Goal: Task Accomplishment & Management: Manage account settings

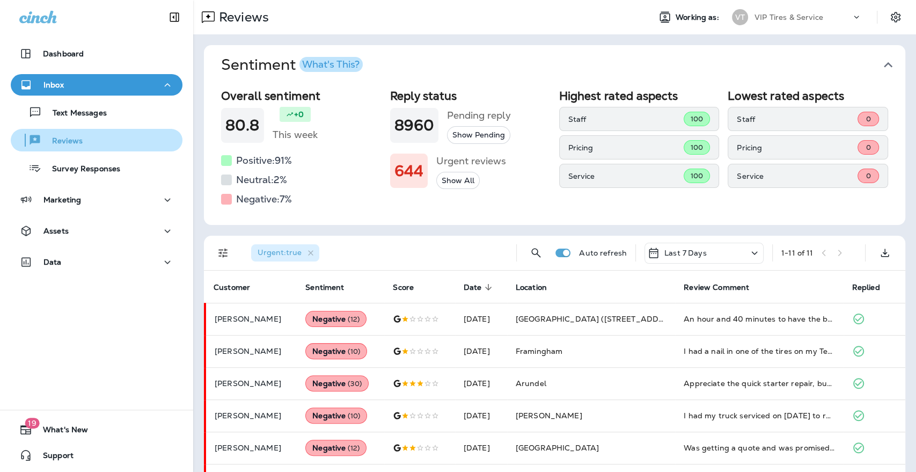
click at [52, 138] on p "Reviews" at bounding box center [61, 141] width 41 height 10
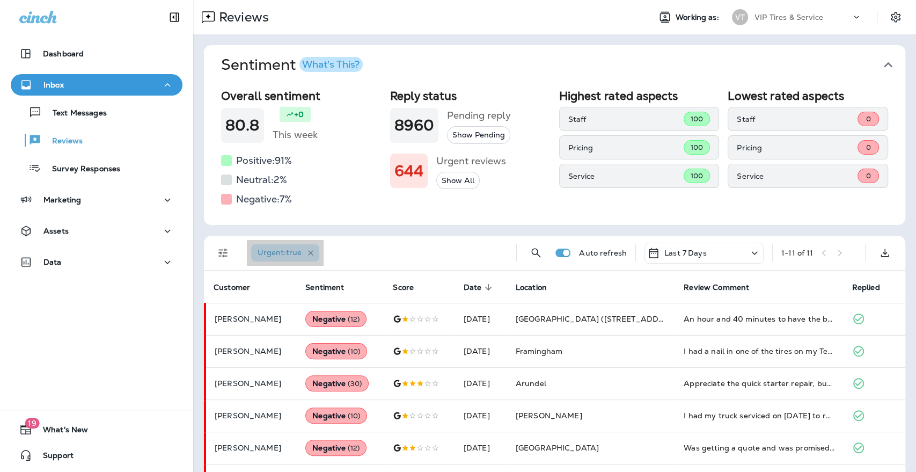
click at [311, 250] on icon "button" at bounding box center [310, 252] width 9 height 9
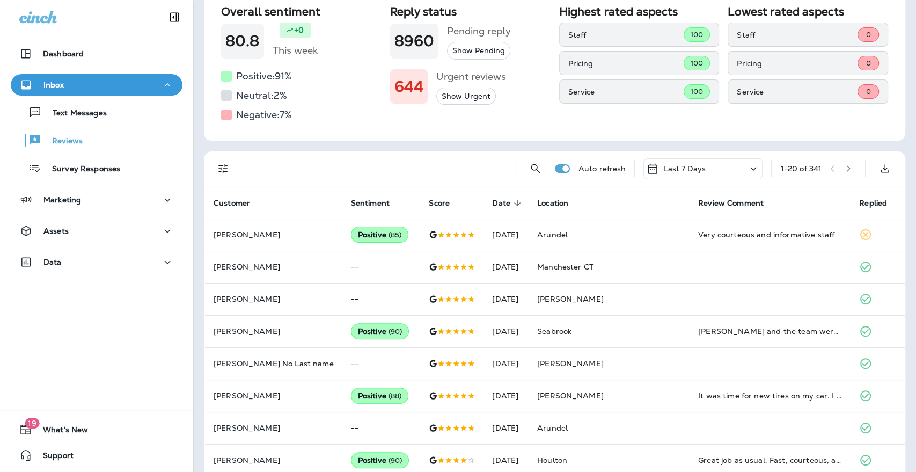
scroll to position [119, 0]
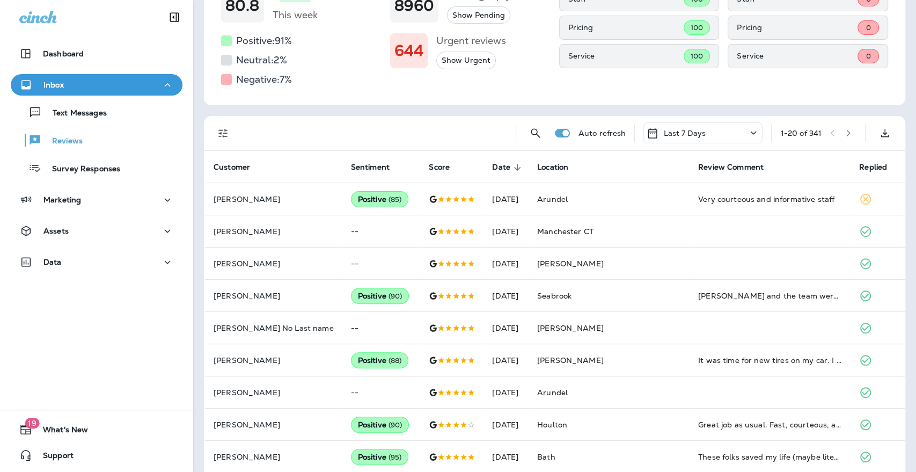
click at [215, 139] on button "Filters" at bounding box center [223, 132] width 21 height 21
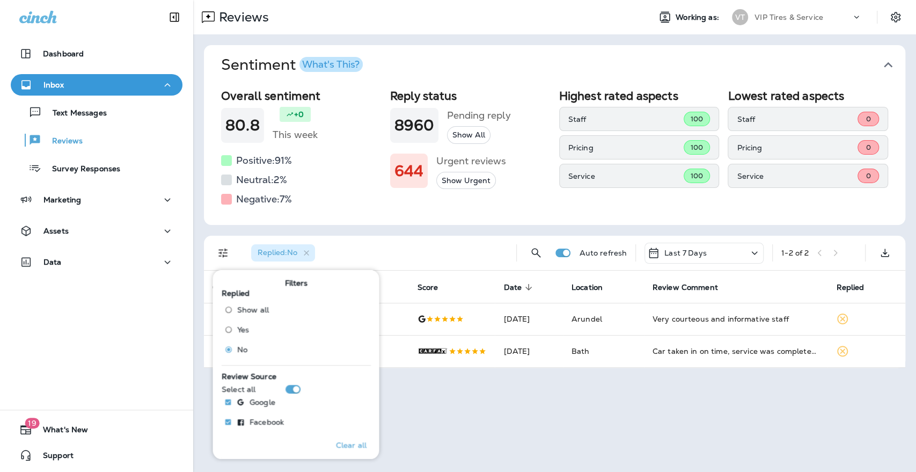
click at [439, 252] on div "Replied : No" at bounding box center [375, 253] width 265 height 34
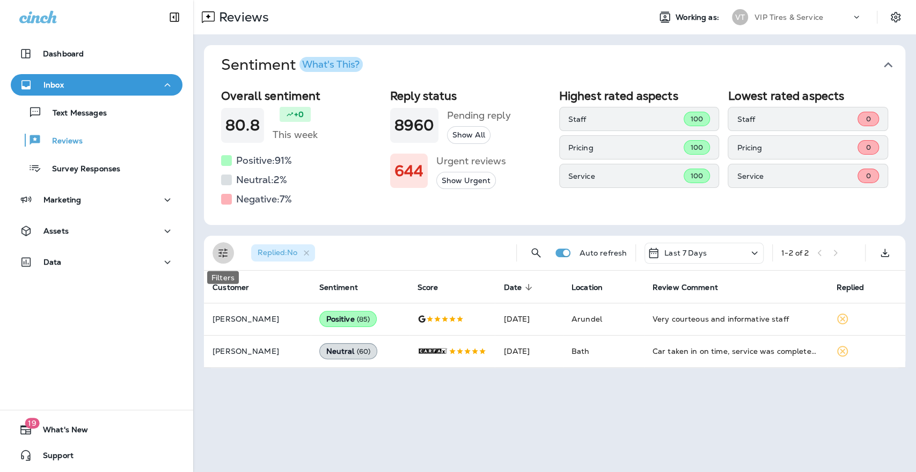
click at [222, 252] on icon "Filters" at bounding box center [223, 252] width 13 height 13
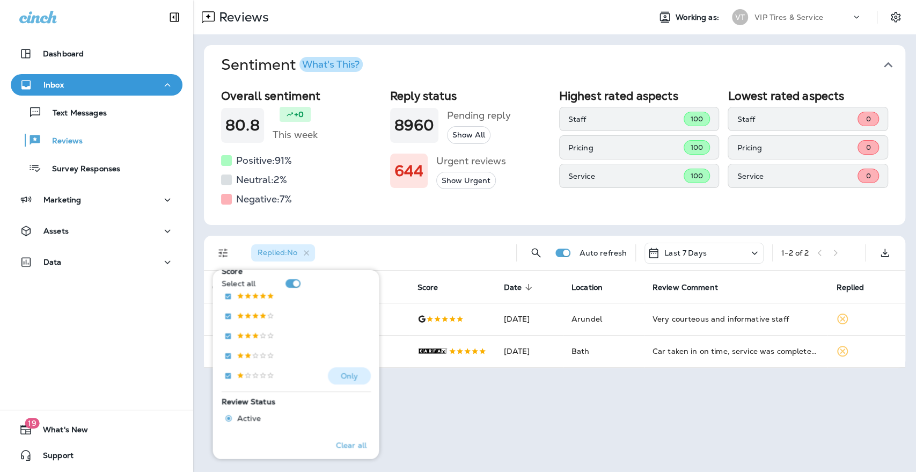
scroll to position [179, 0]
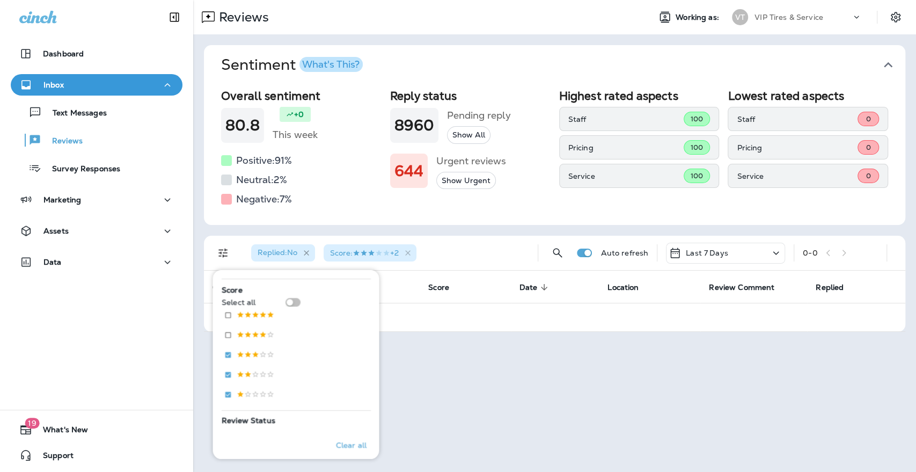
click at [305, 251] on icon "button" at bounding box center [306, 252] width 5 height 5
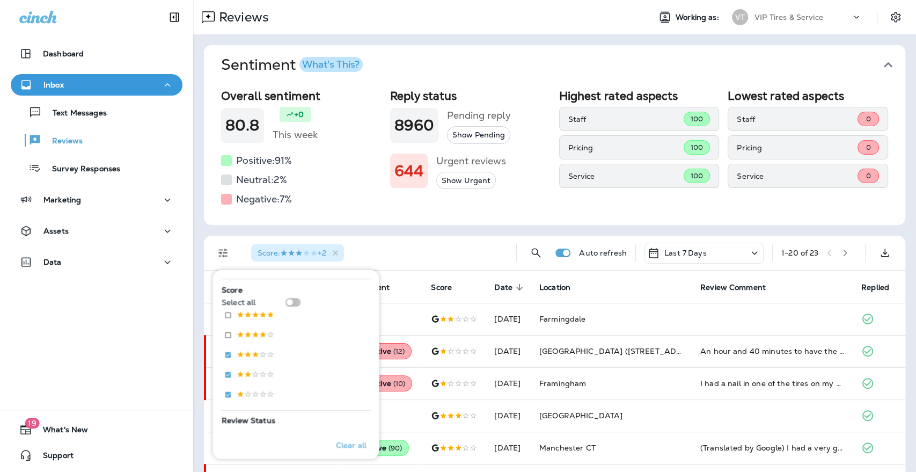
click at [401, 251] on div "Score : +2" at bounding box center [375, 253] width 265 height 34
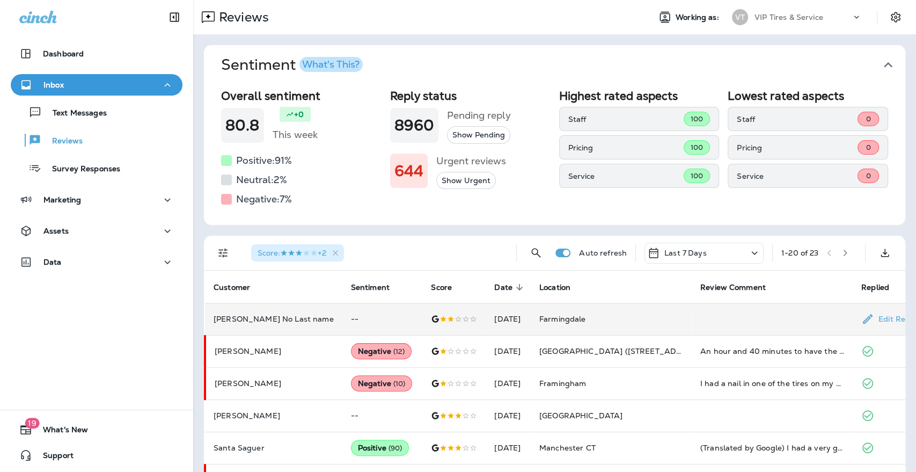
click at [238, 321] on p "Sergei No Last name" at bounding box center [274, 319] width 120 height 9
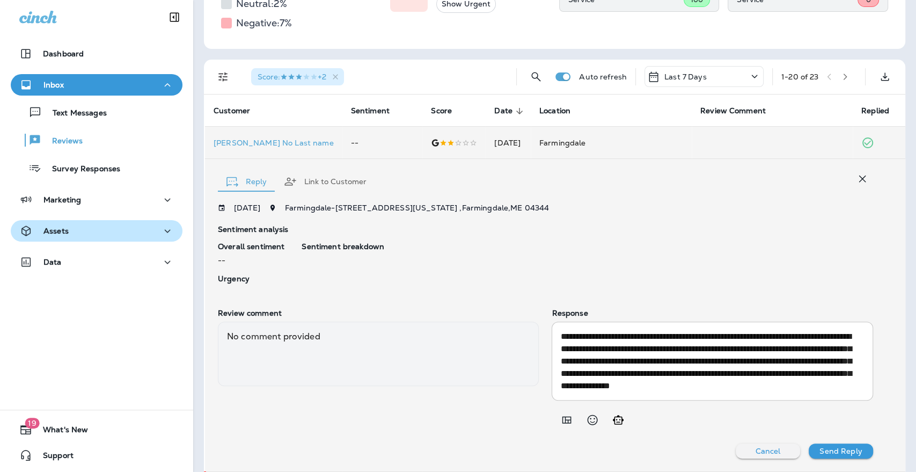
click at [55, 229] on p "Assets" at bounding box center [55, 230] width 25 height 9
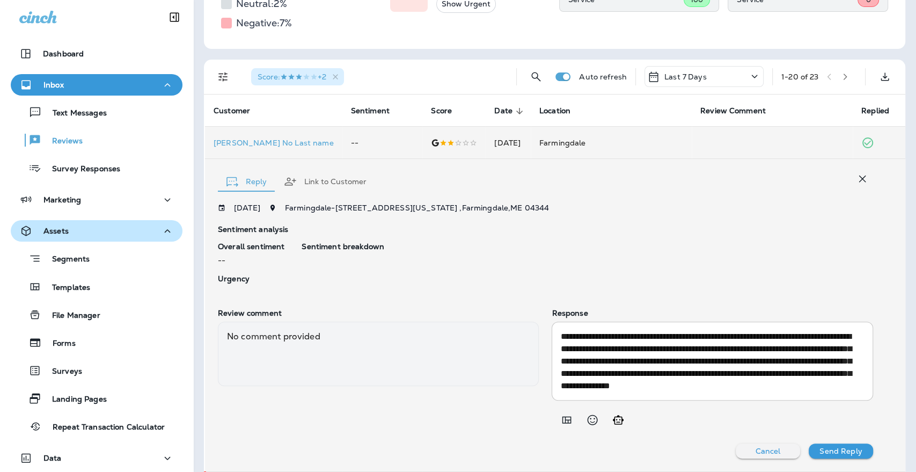
click at [52, 232] on p "Assets" at bounding box center [55, 230] width 25 height 9
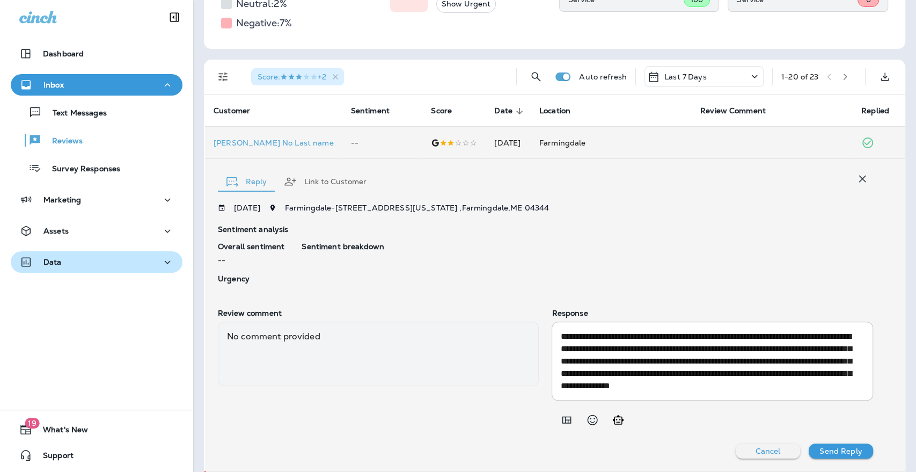
click at [53, 265] on p "Data" at bounding box center [52, 262] width 18 height 9
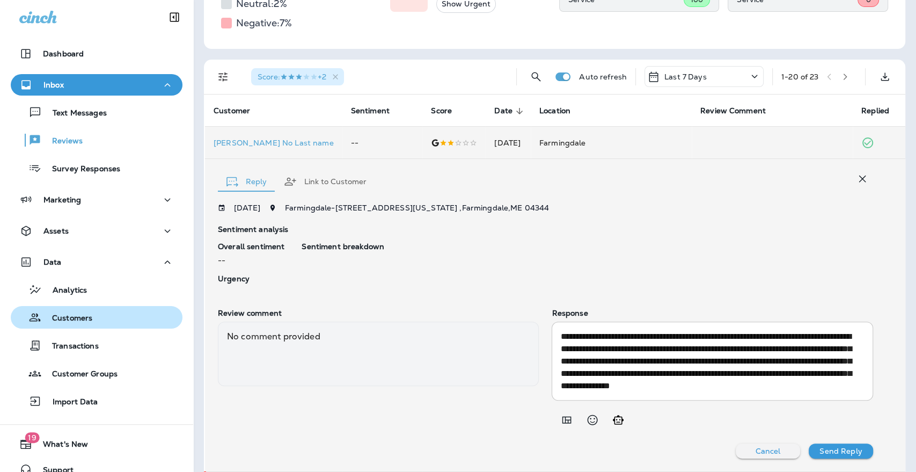
click at [68, 313] on p "Customers" at bounding box center [66, 318] width 51 height 10
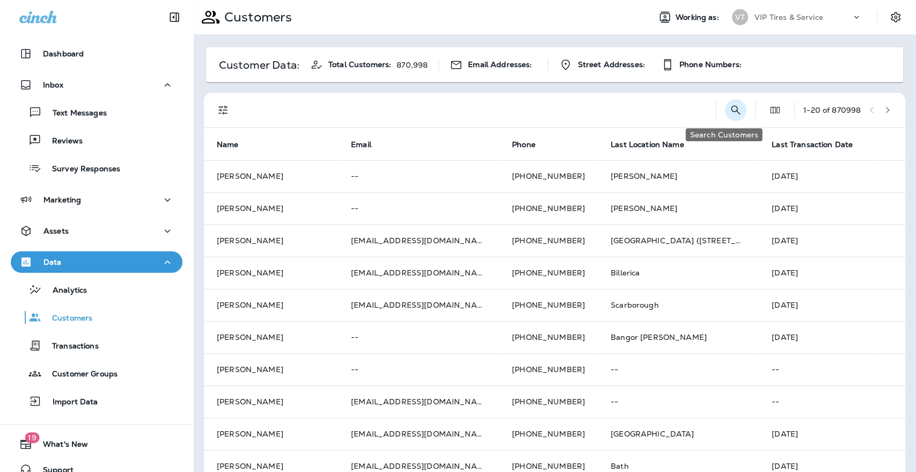
click at [729, 109] on icon "Search Customers" at bounding box center [735, 110] width 13 height 13
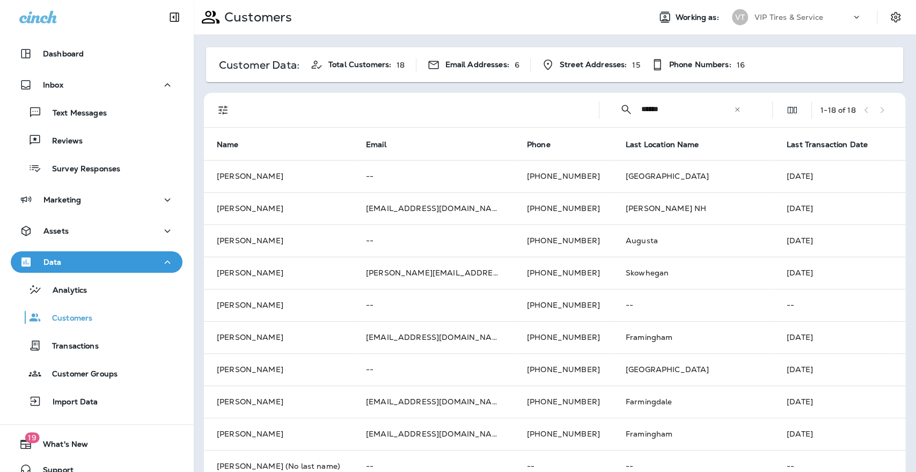
type input "******"
click at [220, 114] on icon "Filters" at bounding box center [223, 110] width 13 height 13
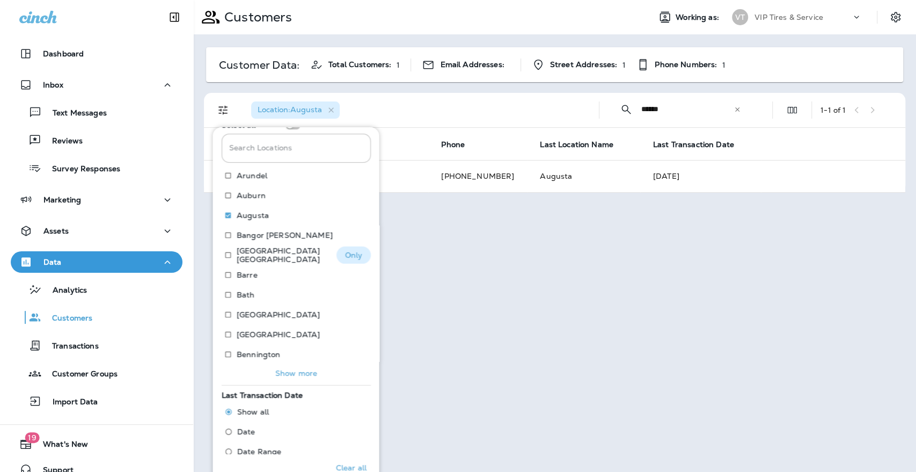
scroll to position [60, 0]
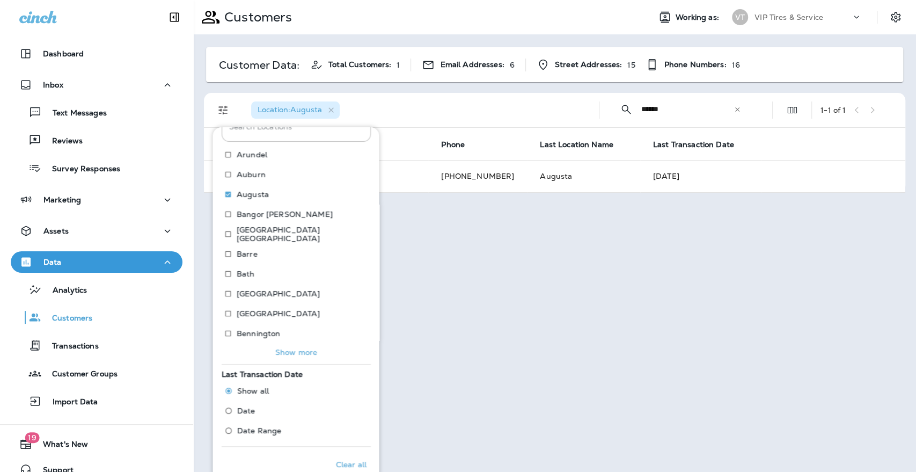
click at [287, 353] on p "Show more" at bounding box center [296, 351] width 42 height 9
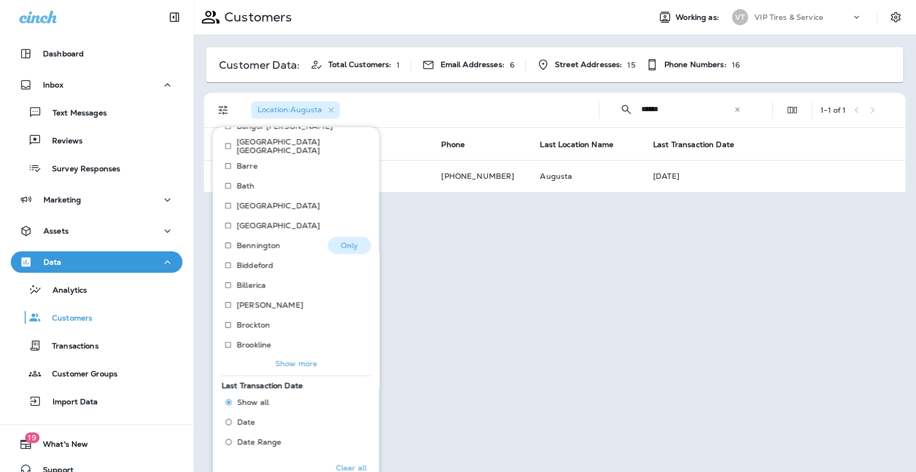
scroll to position [163, 0]
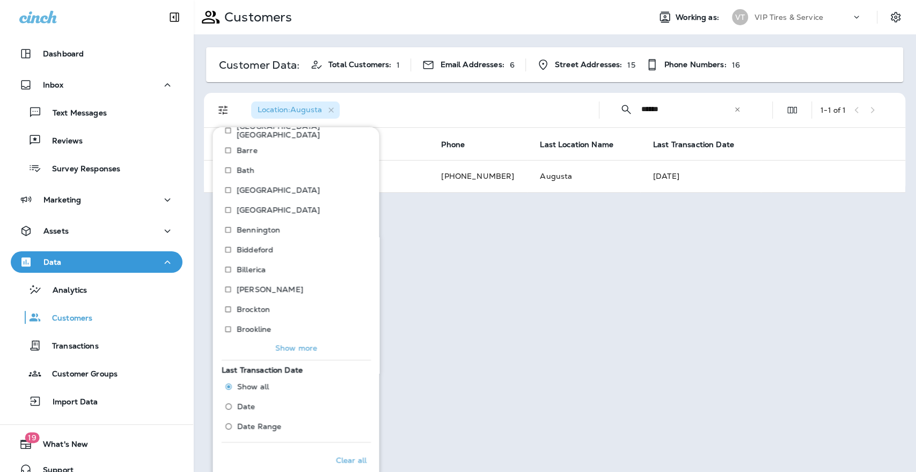
click at [291, 345] on p "Show more" at bounding box center [296, 347] width 42 height 9
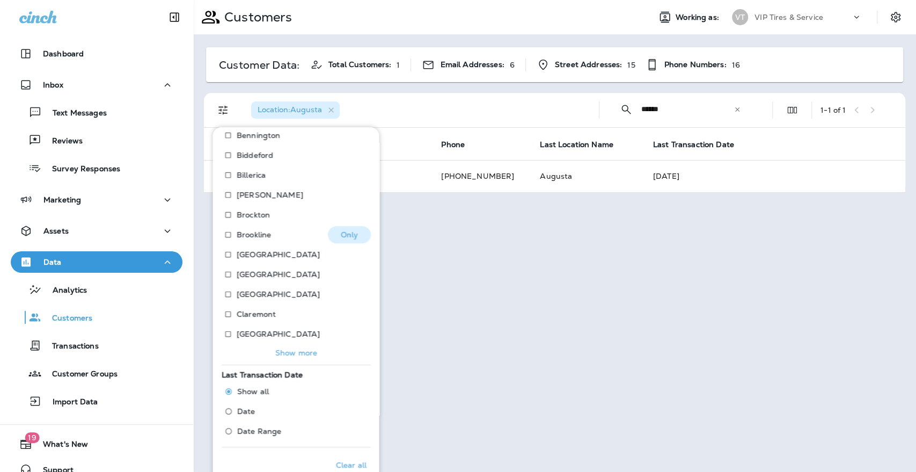
scroll to position [262, 0]
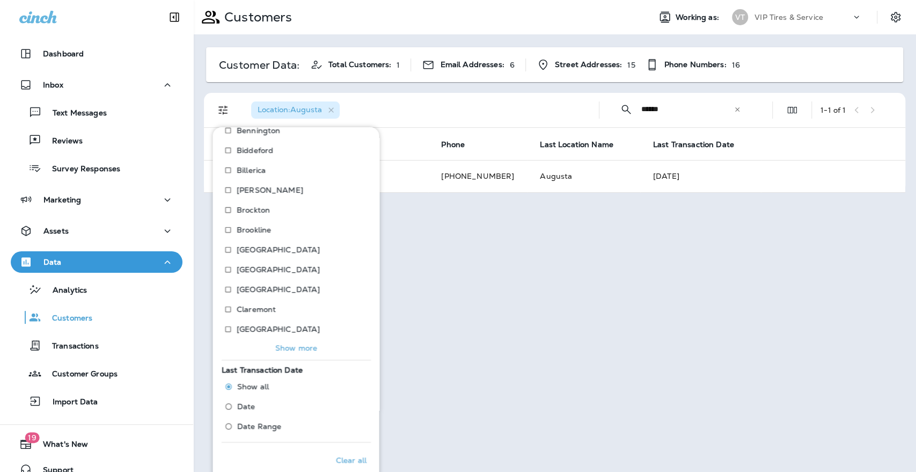
click at [288, 348] on p "Show more" at bounding box center [296, 347] width 42 height 9
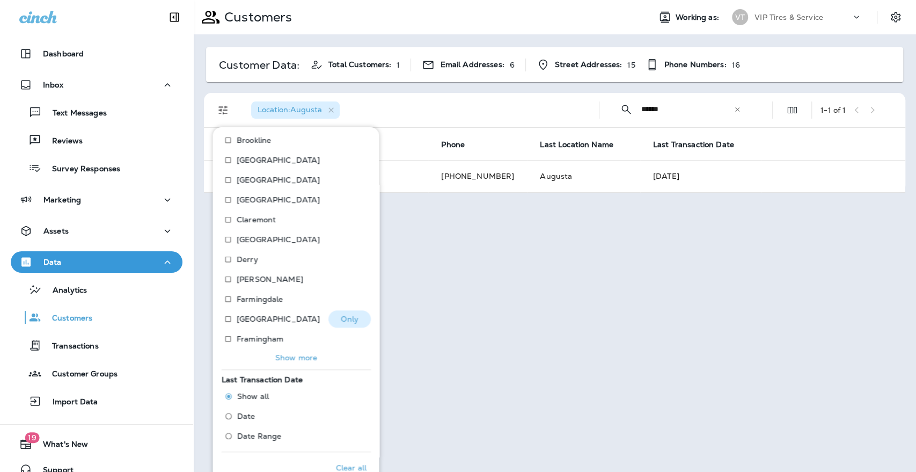
scroll to position [362, 0]
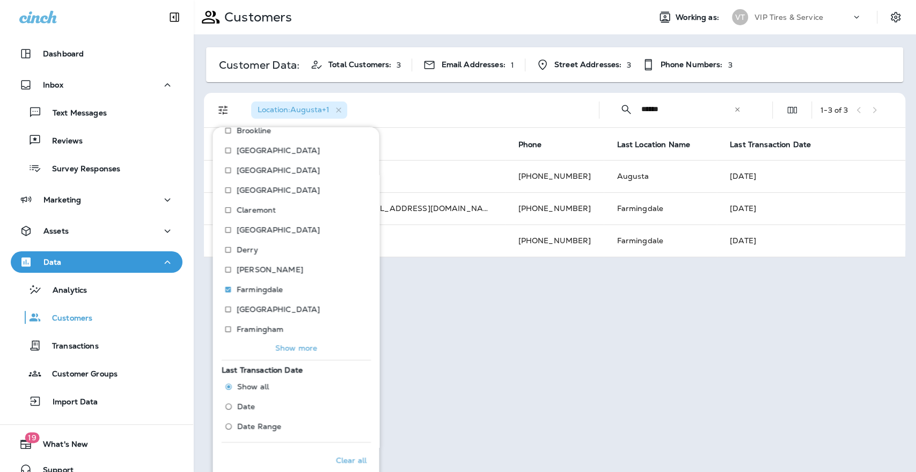
click at [423, 103] on div "Location : Augusta +1" at bounding box center [417, 110] width 348 height 34
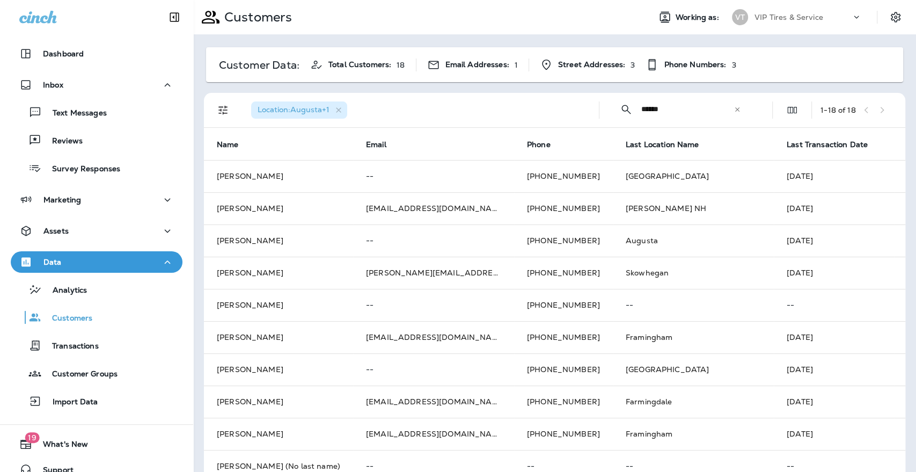
click at [290, 108] on span "Location : Augusta +1" at bounding box center [294, 110] width 72 height 10
click at [408, 106] on div "Location : Augusta +1" at bounding box center [417, 110] width 348 height 34
click at [787, 140] on span "Last Transaction Date" at bounding box center [827, 144] width 81 height 9
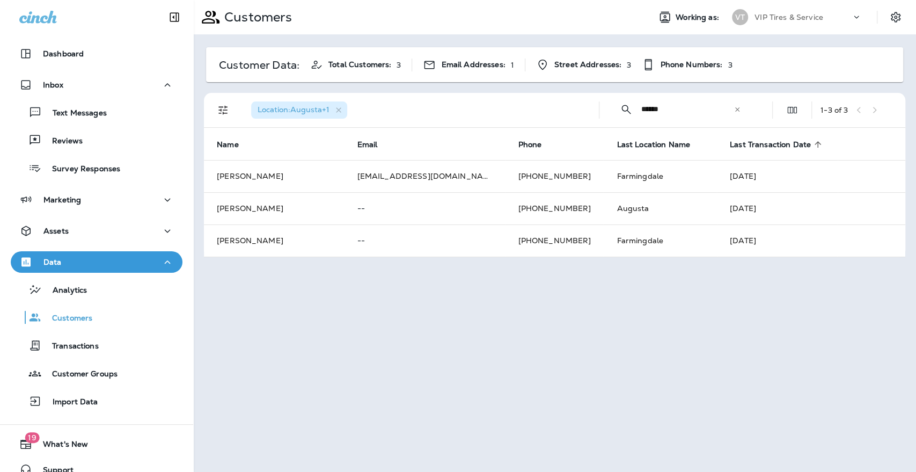
click at [730, 141] on span "Last Transaction Date" at bounding box center [770, 144] width 81 height 9
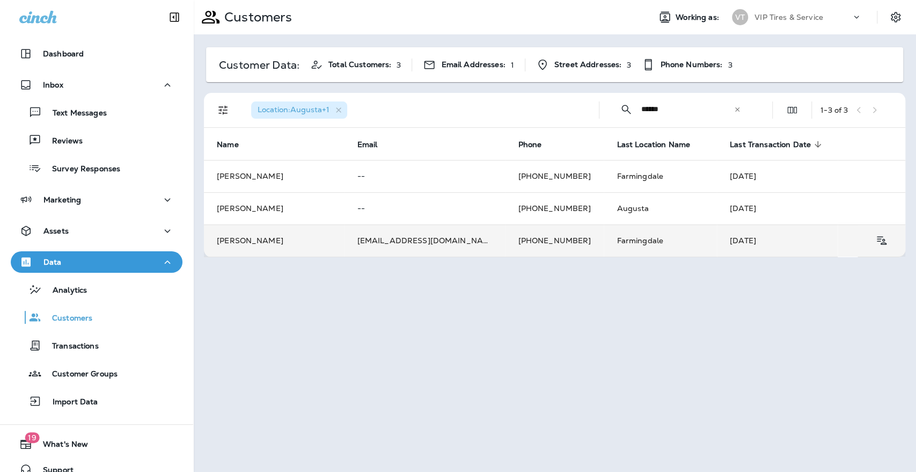
click at [393, 237] on td "chaparin@gmail.com" at bounding box center [424, 240] width 161 height 32
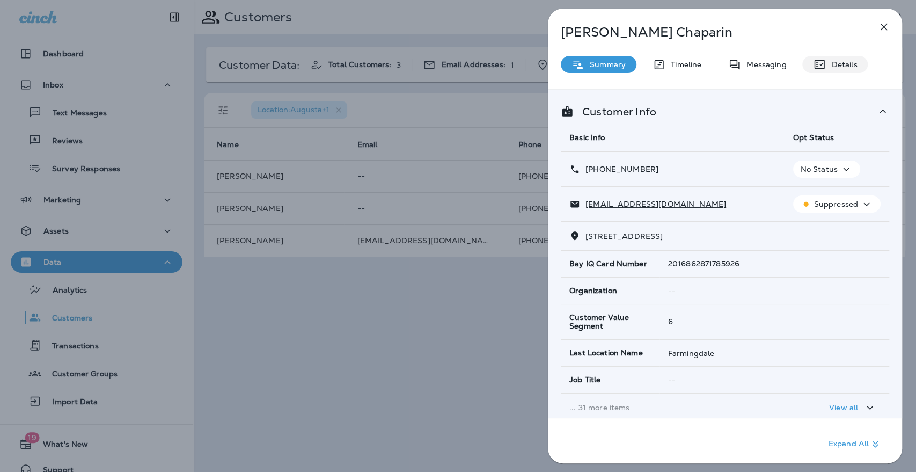
click at [846, 70] on div "Details" at bounding box center [834, 64] width 65 height 17
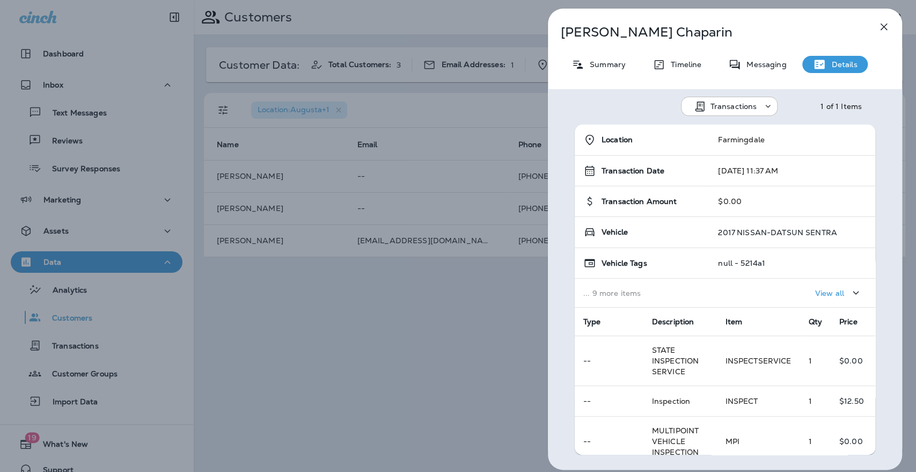
click at [886, 25] on icon "button" at bounding box center [884, 26] width 13 height 13
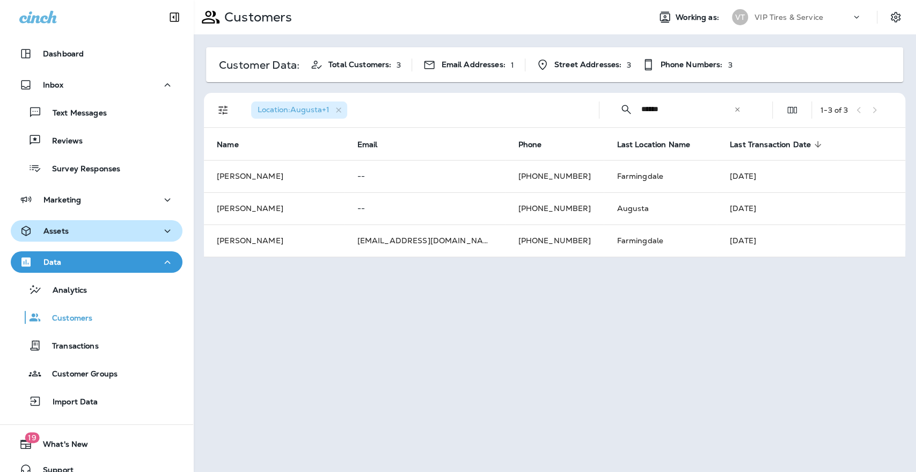
click at [54, 226] on p "Assets" at bounding box center [55, 230] width 25 height 9
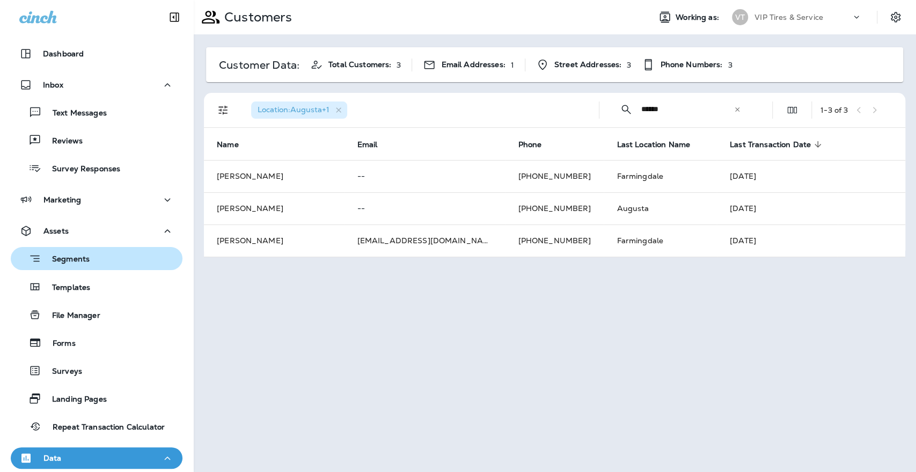
click at [62, 254] on p "Segments" at bounding box center [65, 259] width 48 height 11
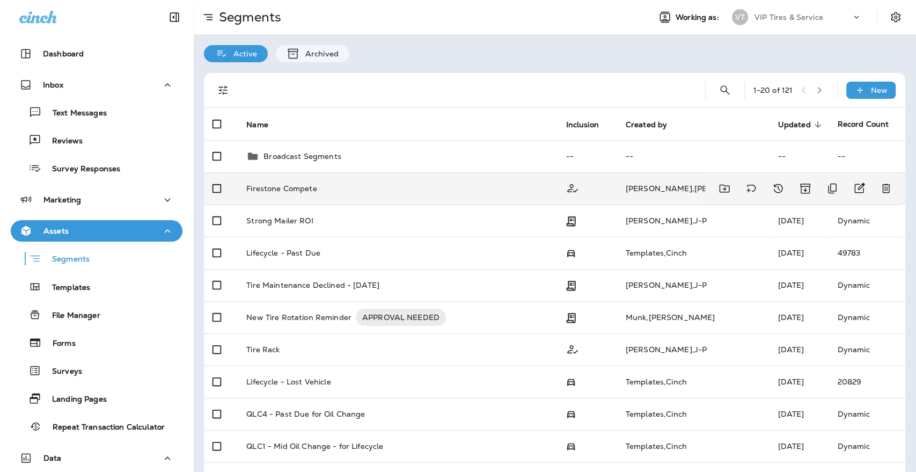
click at [288, 186] on p "Firestone Compete" at bounding box center [281, 188] width 70 height 9
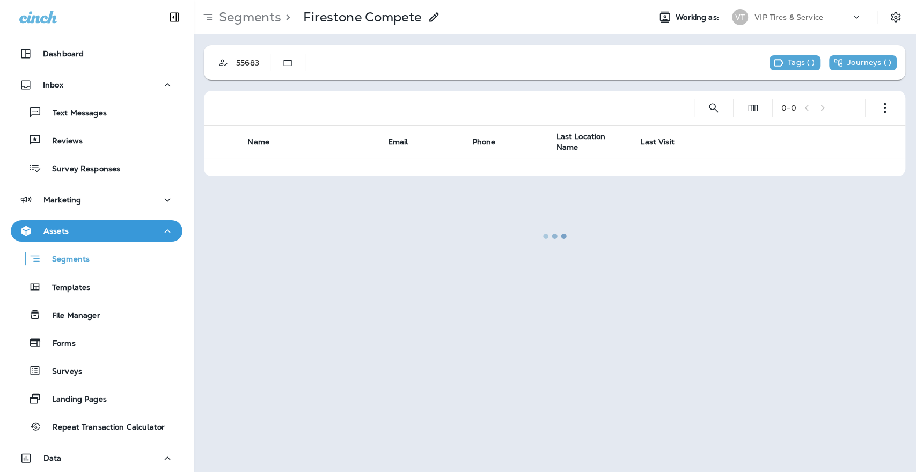
click at [287, 61] on div at bounding box center [554, 236] width 721 height 470
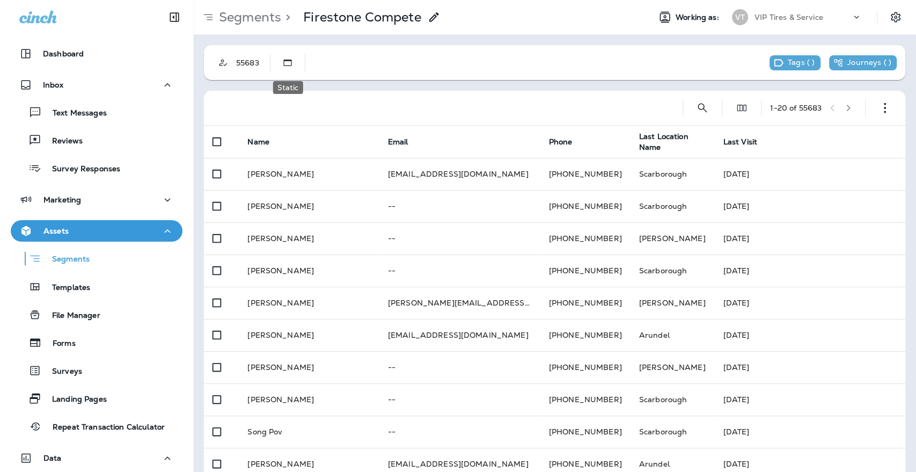
click at [287, 61] on icon "Static" at bounding box center [287, 62] width 11 height 11
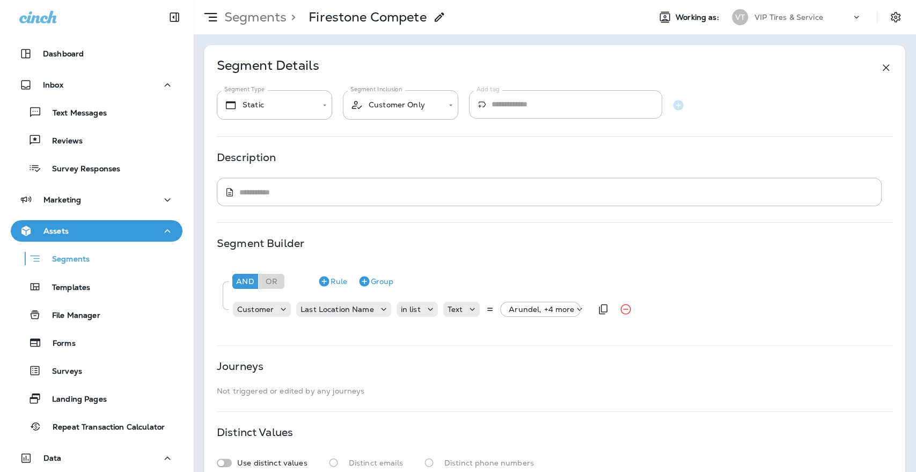
click at [552, 308] on p "Arundel, +4 more" at bounding box center [541, 309] width 65 height 9
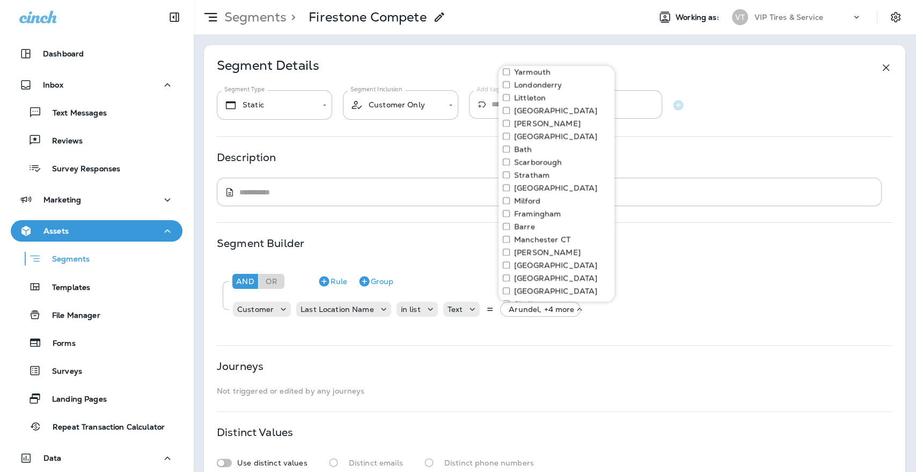
scroll to position [656, 0]
click at [671, 218] on div "**********" at bounding box center [554, 266] width 701 height 443
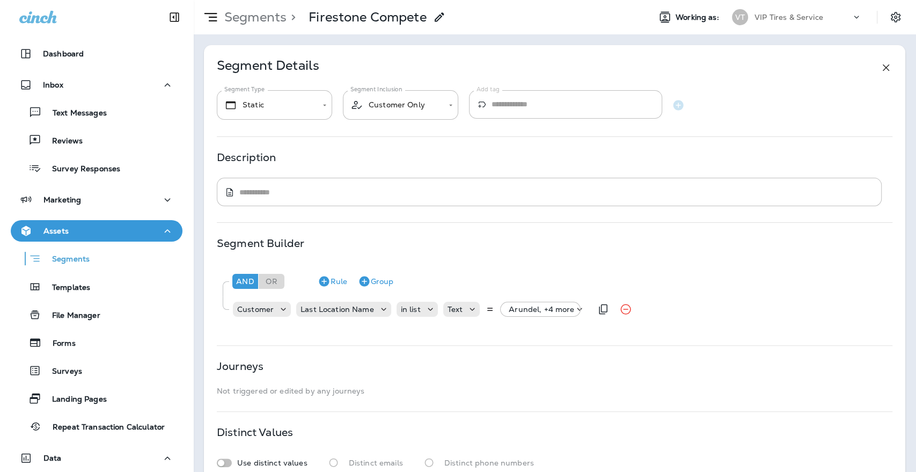
click at [562, 308] on p "Arundel, +4 more" at bounding box center [541, 309] width 65 height 9
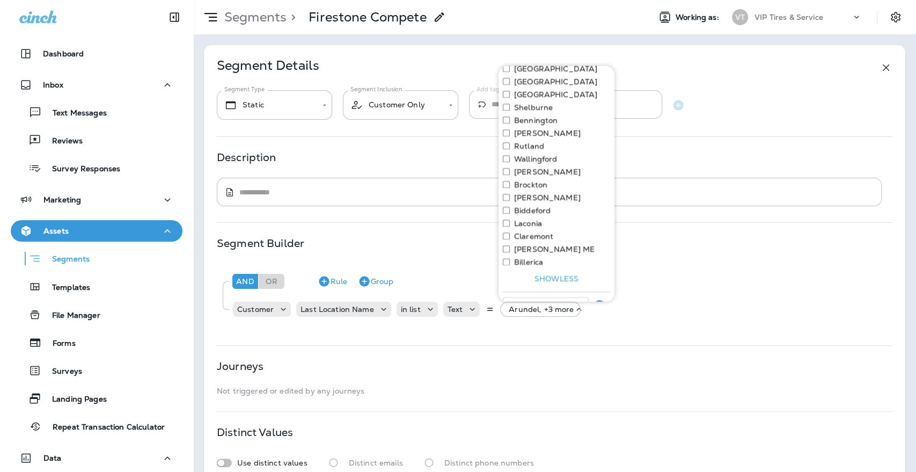
scroll to position [867, 0]
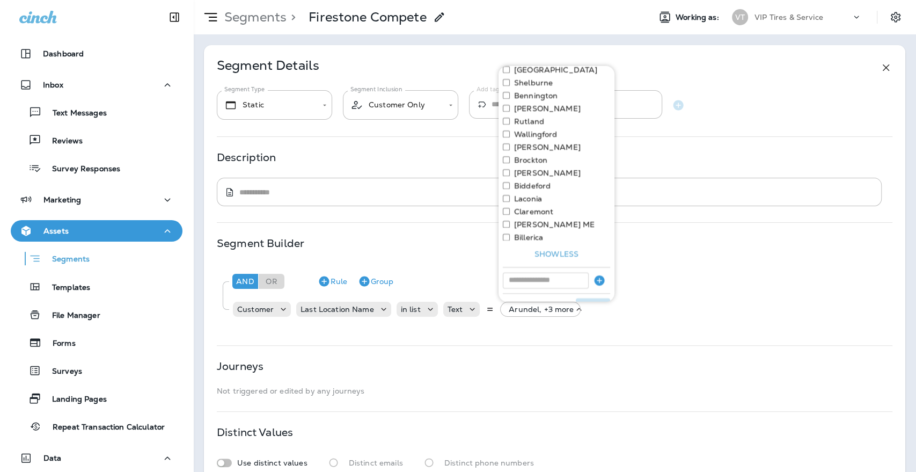
click at [580, 298] on button "Apply" at bounding box center [593, 306] width 34 height 17
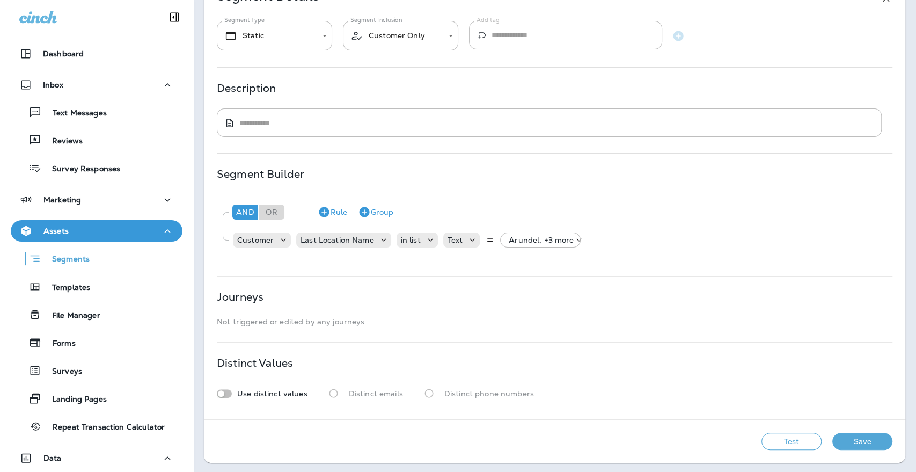
scroll to position [70, 0]
click at [847, 438] on button "Save" at bounding box center [862, 440] width 60 height 17
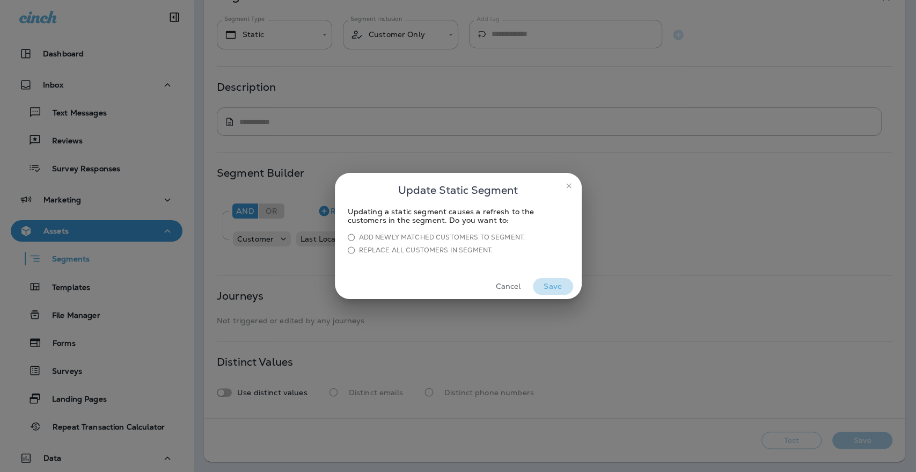
click at [550, 287] on button "Save" at bounding box center [553, 286] width 40 height 17
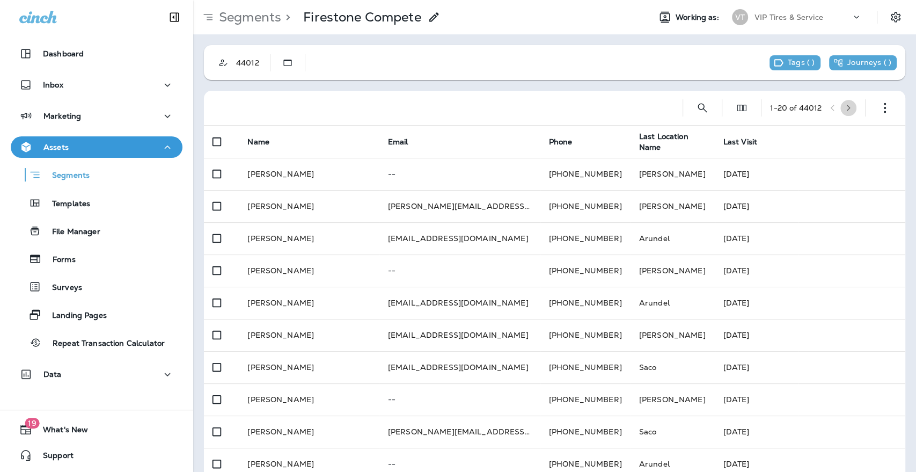
click at [842, 103] on button "button" at bounding box center [848, 108] width 16 height 16
